Goal: Information Seeking & Learning: Learn about a topic

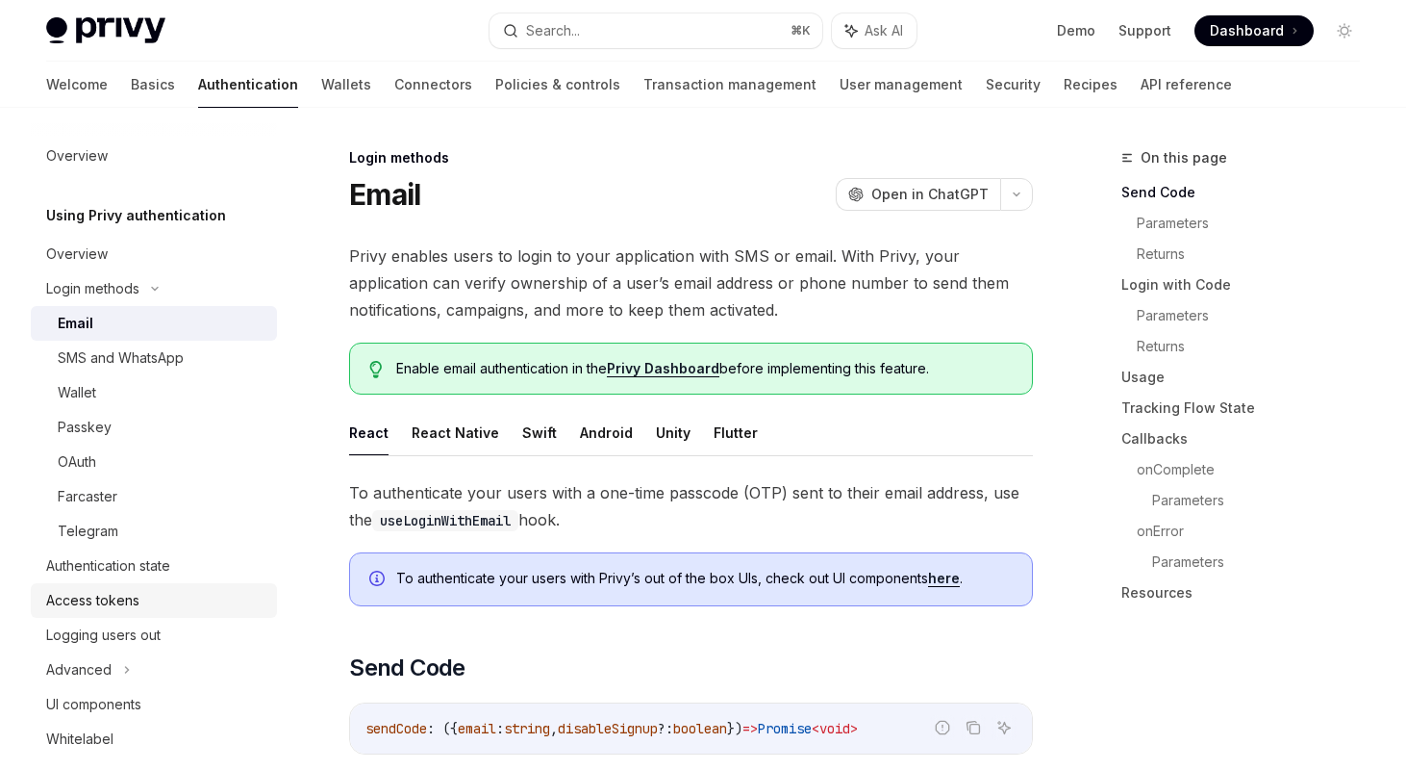
click at [88, 584] on link "Access tokens" at bounding box center [154, 600] width 246 height 35
click at [88, 573] on div "Authentication state" at bounding box center [108, 565] width 124 height 23
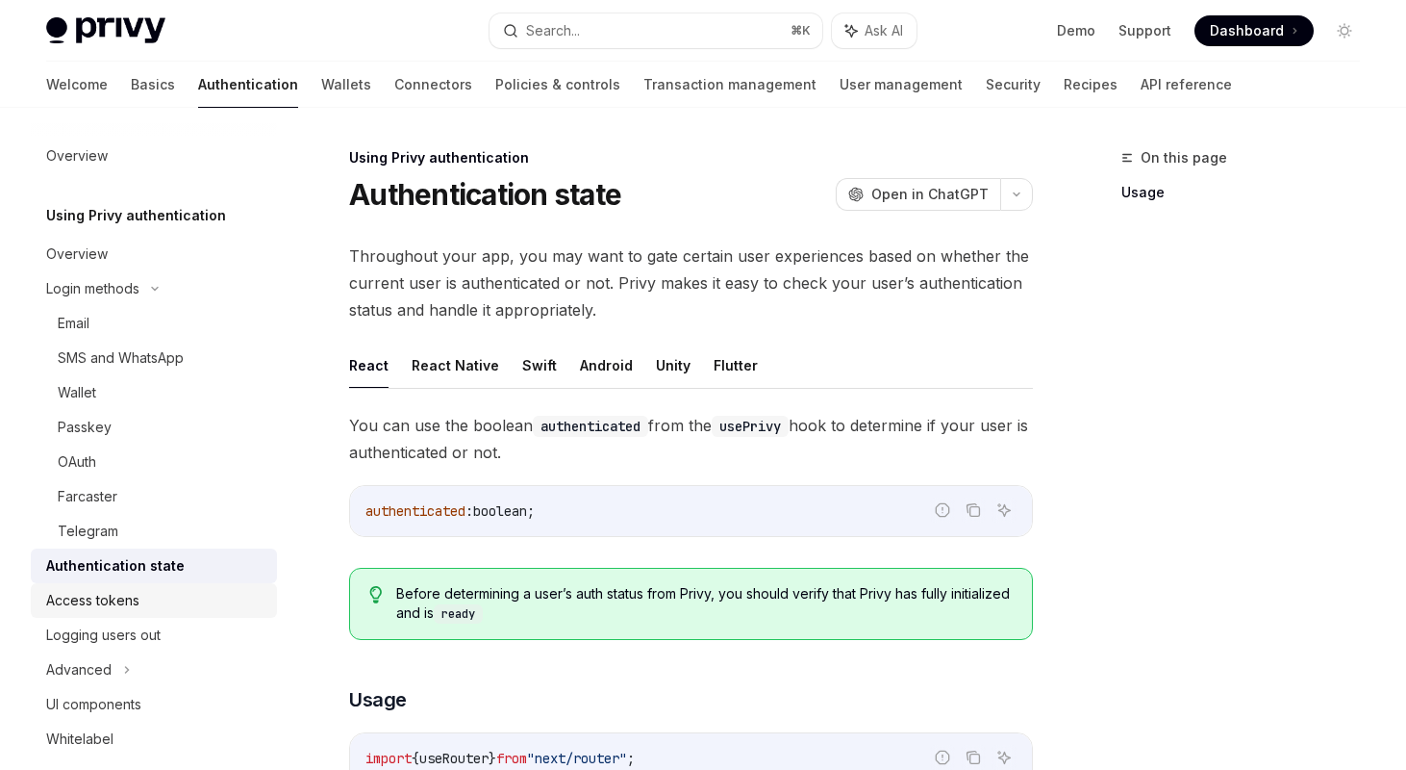
click at [108, 595] on div "Access tokens" at bounding box center [92, 600] width 93 height 23
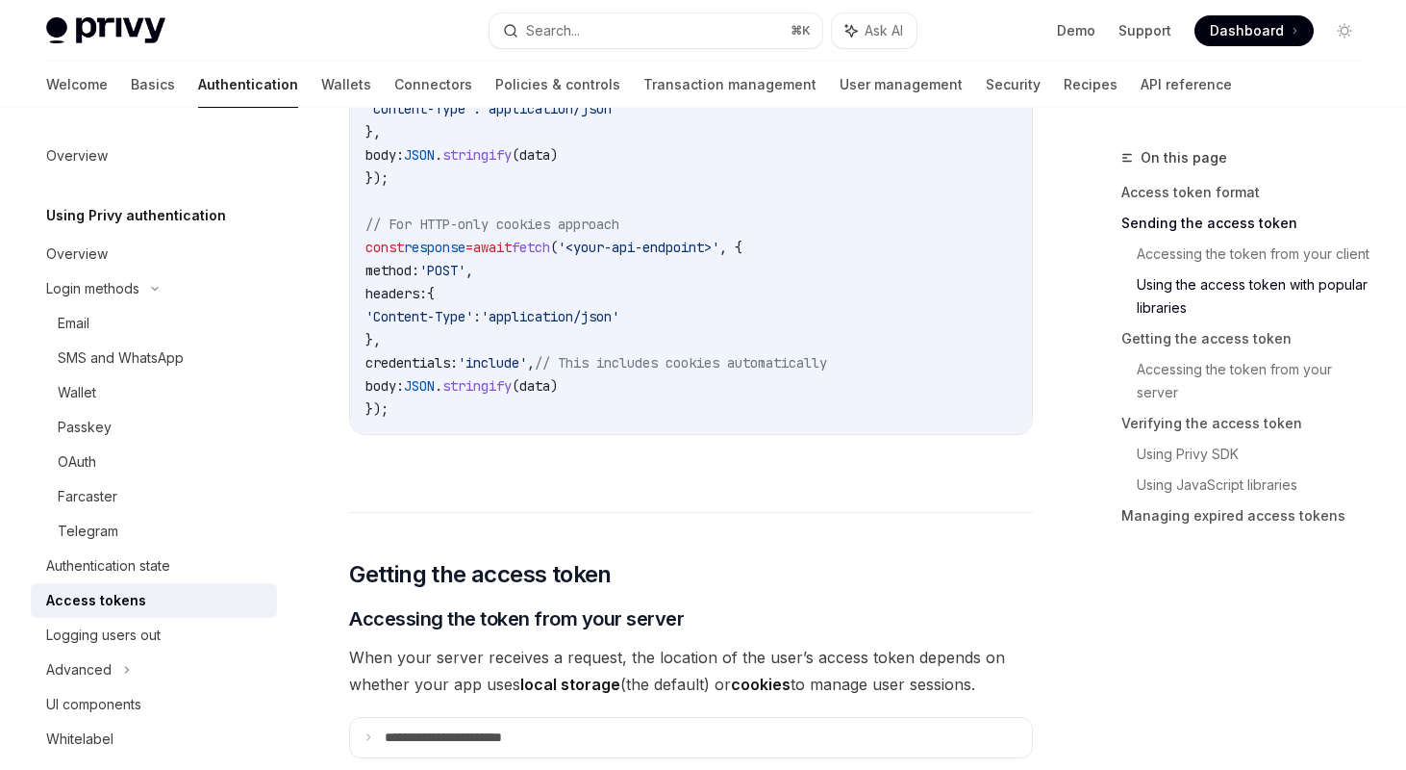
scroll to position [2360, 0]
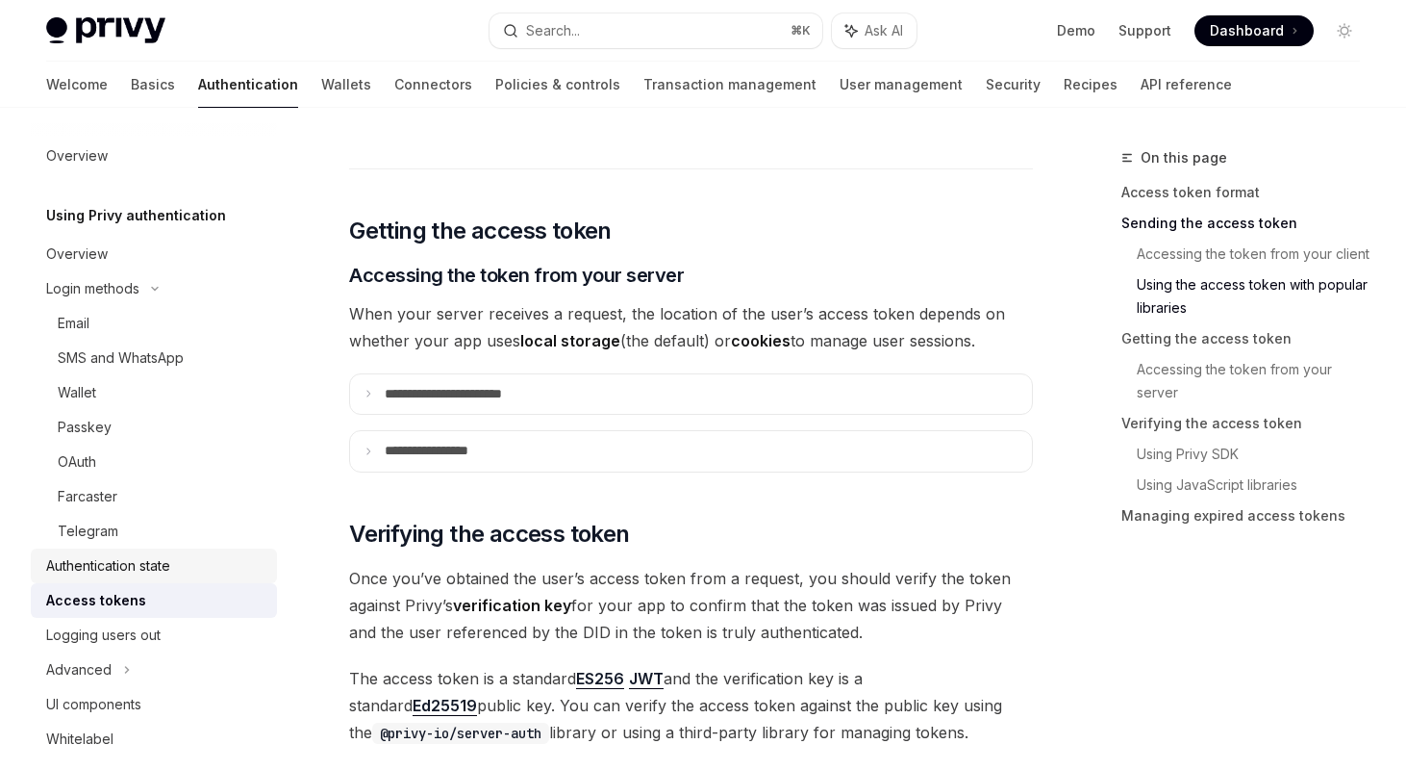
click at [147, 580] on link "Authentication state" at bounding box center [154, 565] width 246 height 35
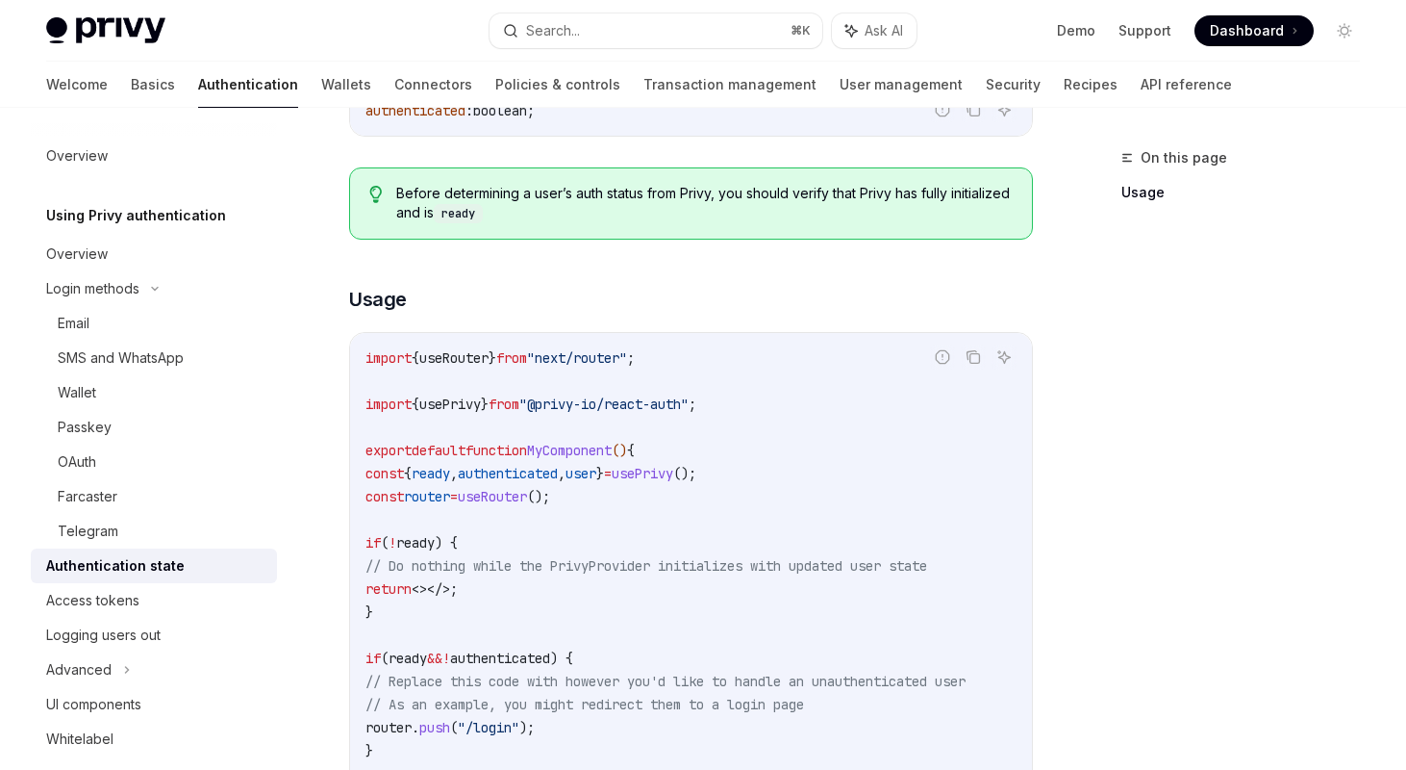
scroll to position [67, 0]
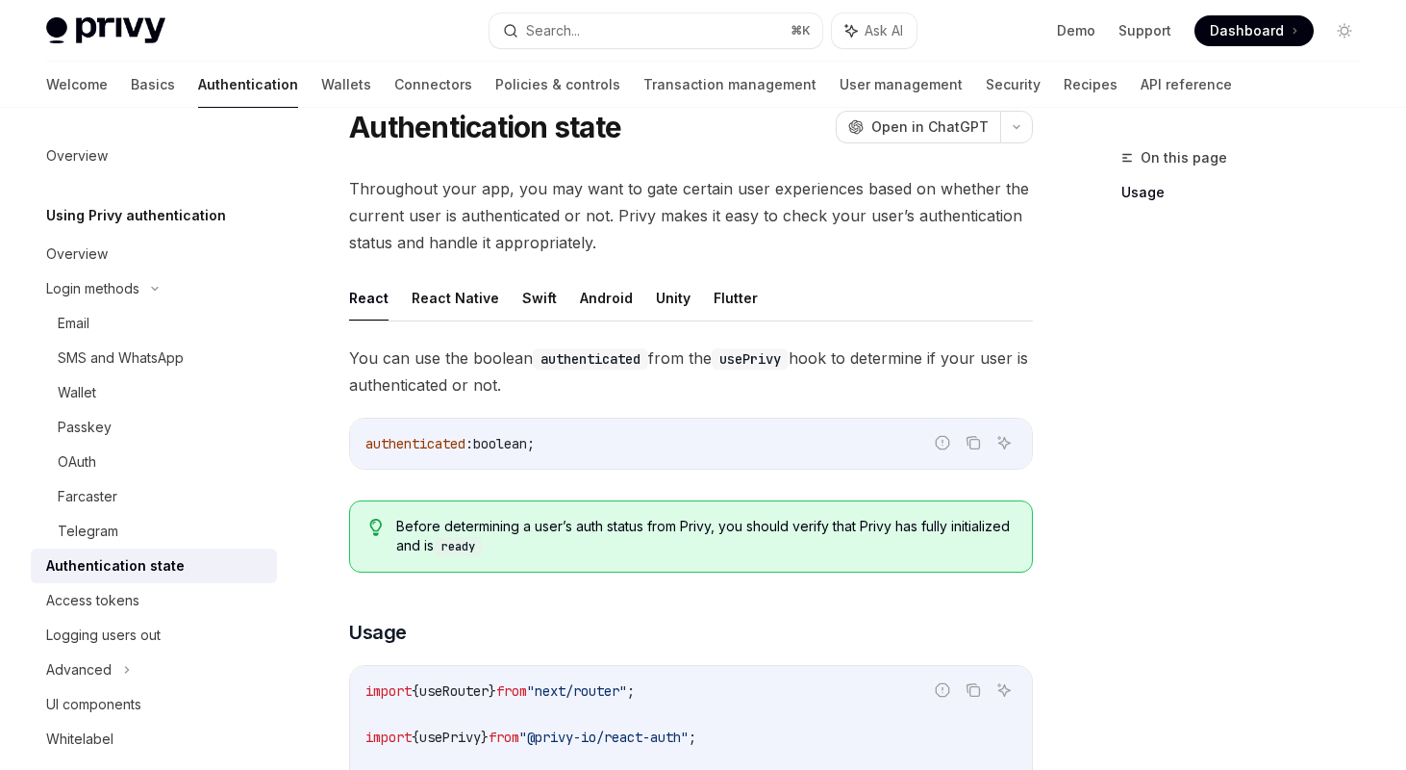
click at [109, 582] on link "Authentication state" at bounding box center [154, 565] width 246 height 35
click at [109, 590] on div "Access tokens" at bounding box center [92, 600] width 93 height 23
type textarea "*"
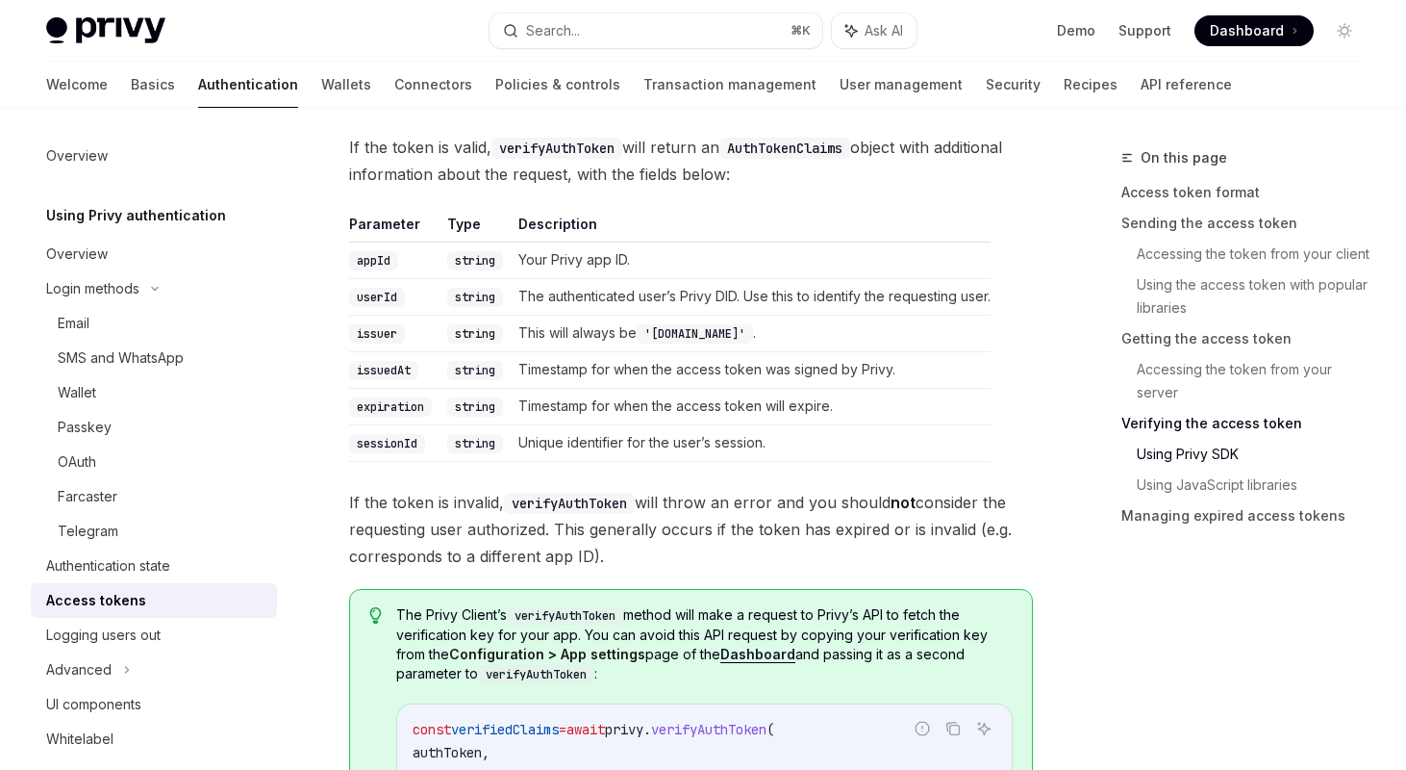
scroll to position [3298, 0]
